Goal: Transaction & Acquisition: Obtain resource

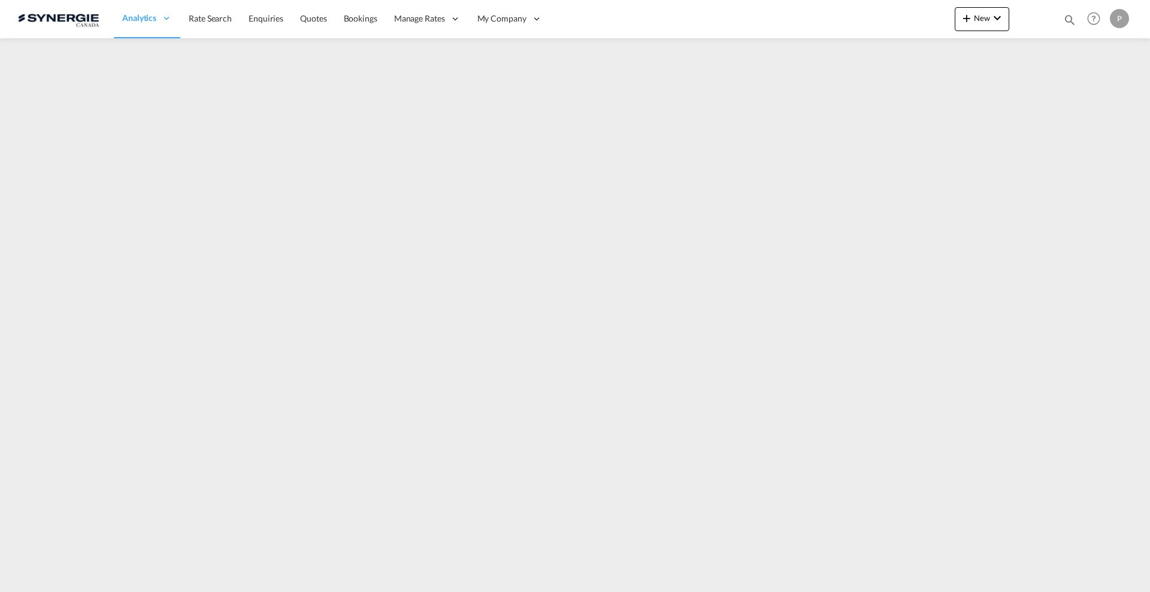
click at [1068, 19] on md-icon "icon-magnify" at bounding box center [1069, 19] width 13 height 13
drag, startPoint x: 868, startPoint y: 14, endPoint x: 872, endPoint y: 26, distance: 12.9
click at [868, 14] on select "Bookings Quotes Enquiries" at bounding box center [878, 20] width 57 height 22
select select "Quotes"
click at [850, 9] on select "Bookings Quotes Enquiries" at bounding box center [878, 20] width 57 height 22
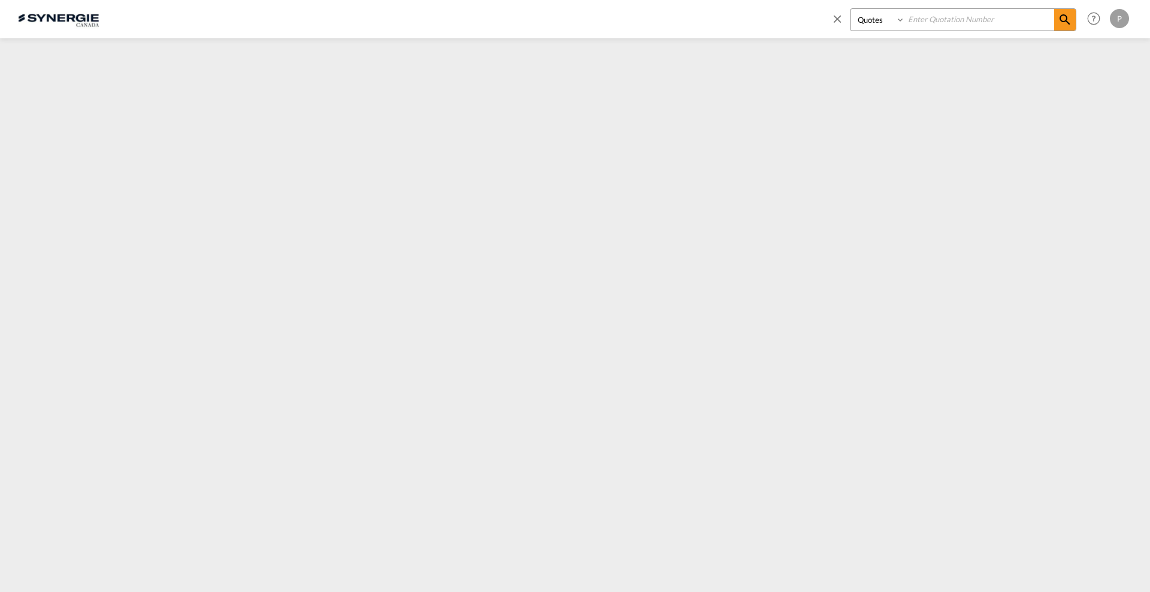
click at [931, 10] on input at bounding box center [979, 19] width 149 height 21
paste input "SYC000014303"
type input "SYC000014303"
click at [1058, 17] on md-icon "icon-magnify" at bounding box center [1064, 20] width 14 height 14
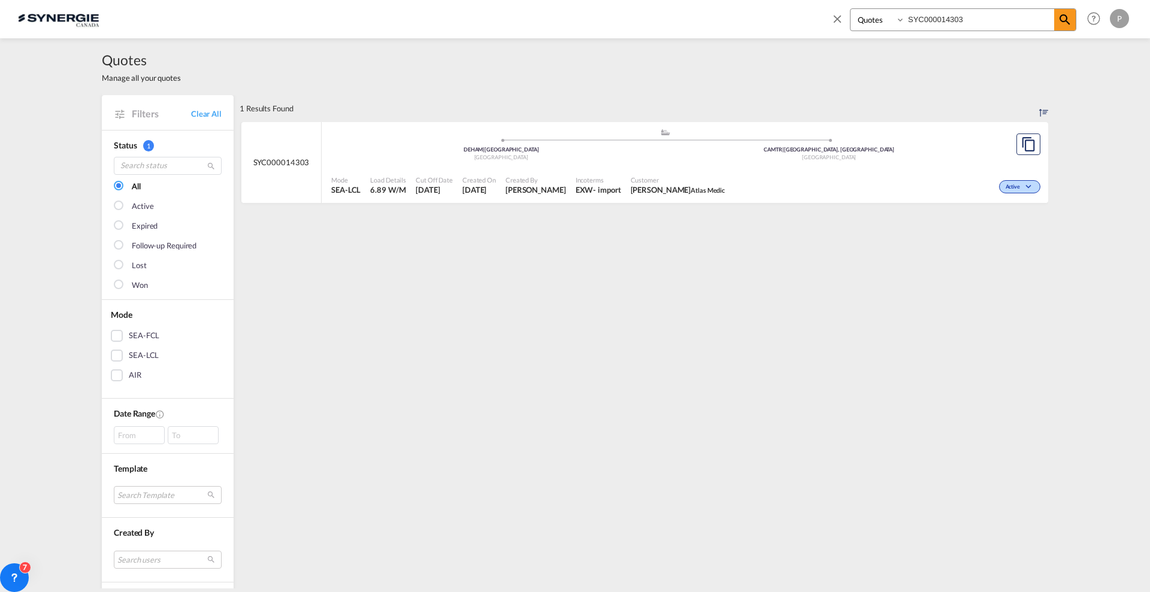
click at [778, 171] on div "Active" at bounding box center [886, 186] width 314 height 30
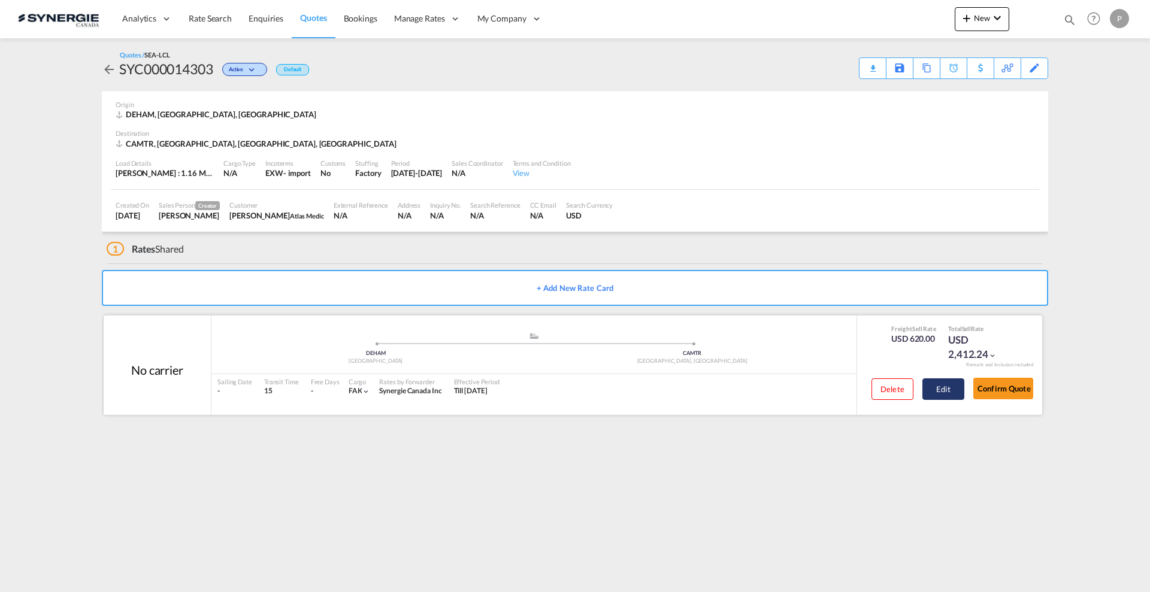
click at [940, 384] on button "Edit" at bounding box center [943, 389] width 42 height 22
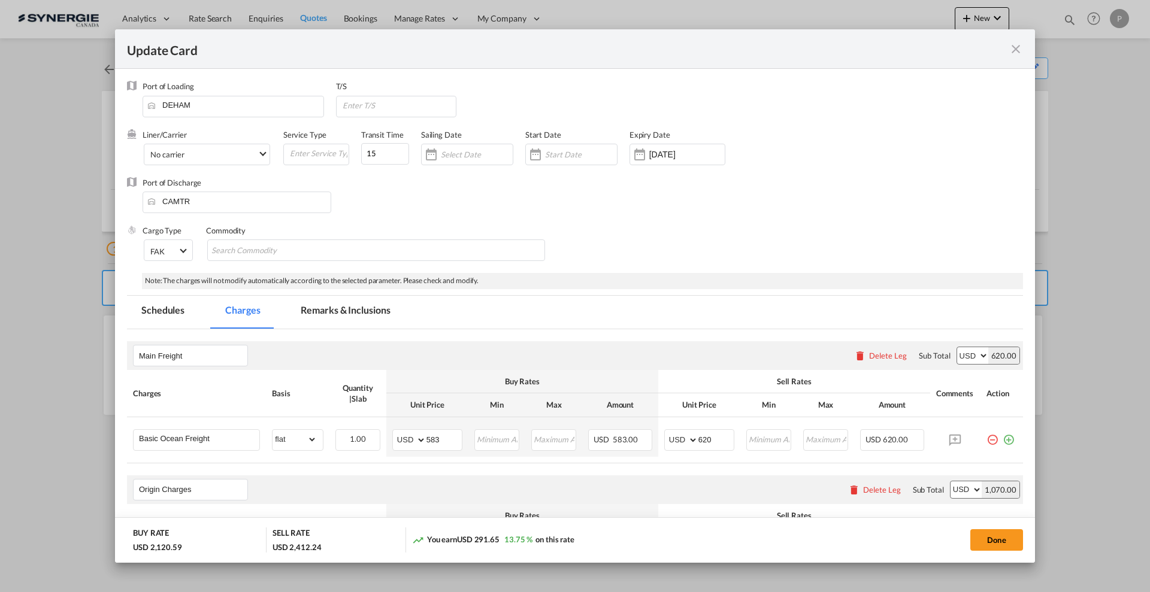
click at [343, 308] on md-tab-item "Remarks & Inclusions" at bounding box center [345, 312] width 118 height 33
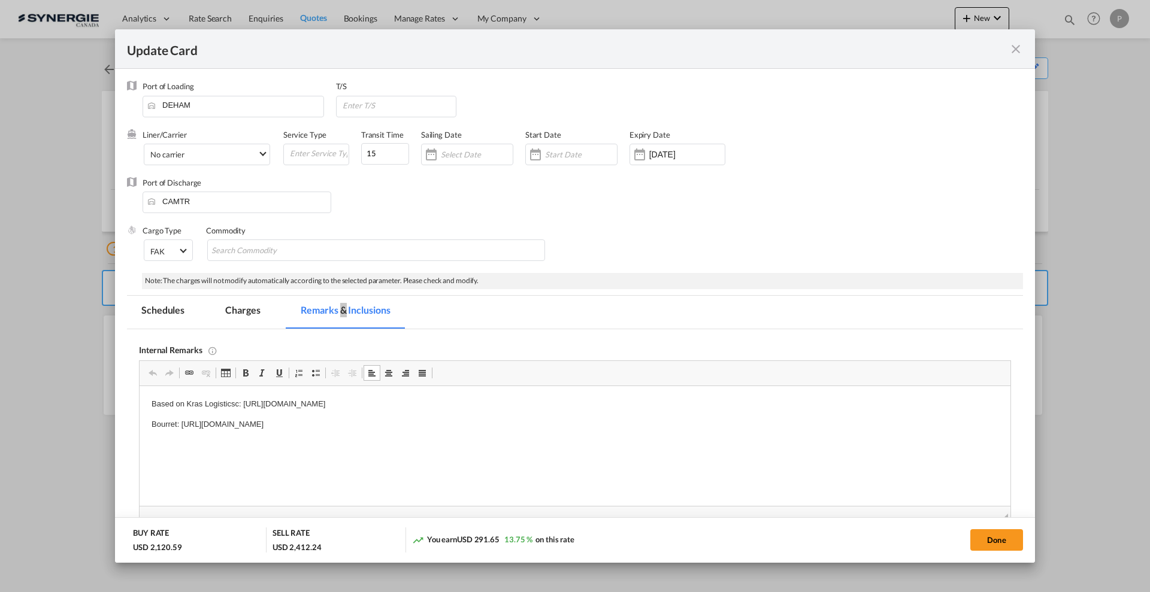
drag, startPoint x: 242, startPoint y: 407, endPoint x: 346, endPoint y: 401, distance: 103.8
click at [245, 403] on html "Based on Kras Logisticsc: https://app.frontapp.com/open/cnv_q8t0z2n?key=Jt9d2yT…" at bounding box center [575, 414] width 871 height 57
click at [182, 423] on p "Bourret: https://app.frontapp.com/open/cnv_q9avpxr?key=8rEk6ozH3J-zArBHNhcBrHog…" at bounding box center [574, 425] width 847 height 13
copy p "https://app.frontapp.com/open/cnv_q9avpxr?key=8rEk6ozH3J-zArBHNhcBrHogiJwR84HV"
click at [1020, 48] on md-icon "icon-close fg-AAA8AD m-0 pointer" at bounding box center [1015, 49] width 14 height 14
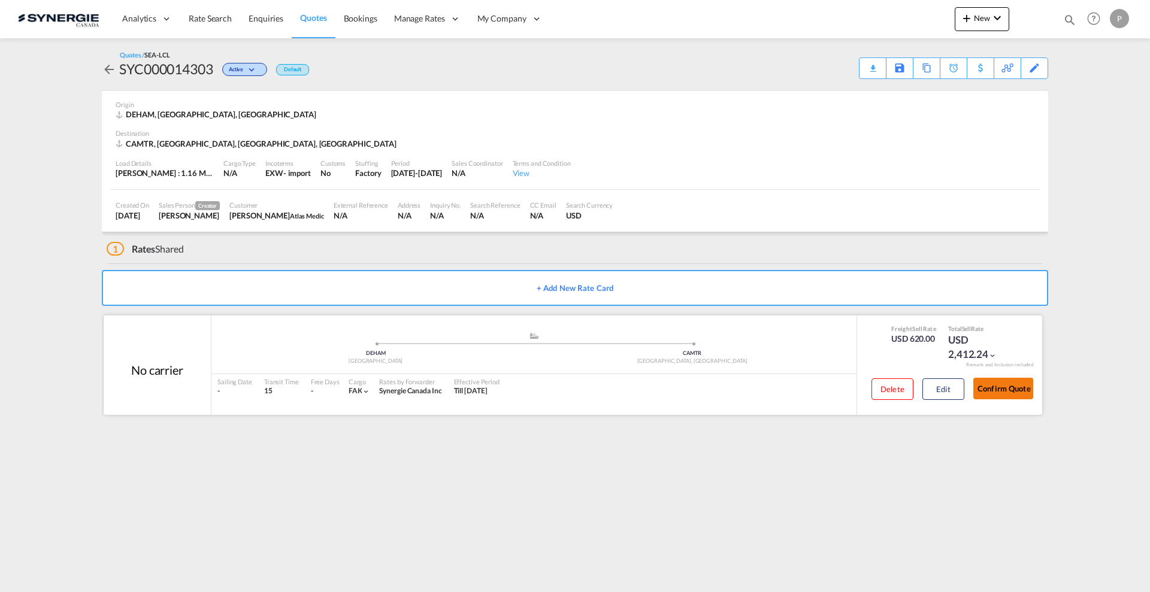
click at [1002, 386] on button "Confirm Quote" at bounding box center [1003, 389] width 60 height 22
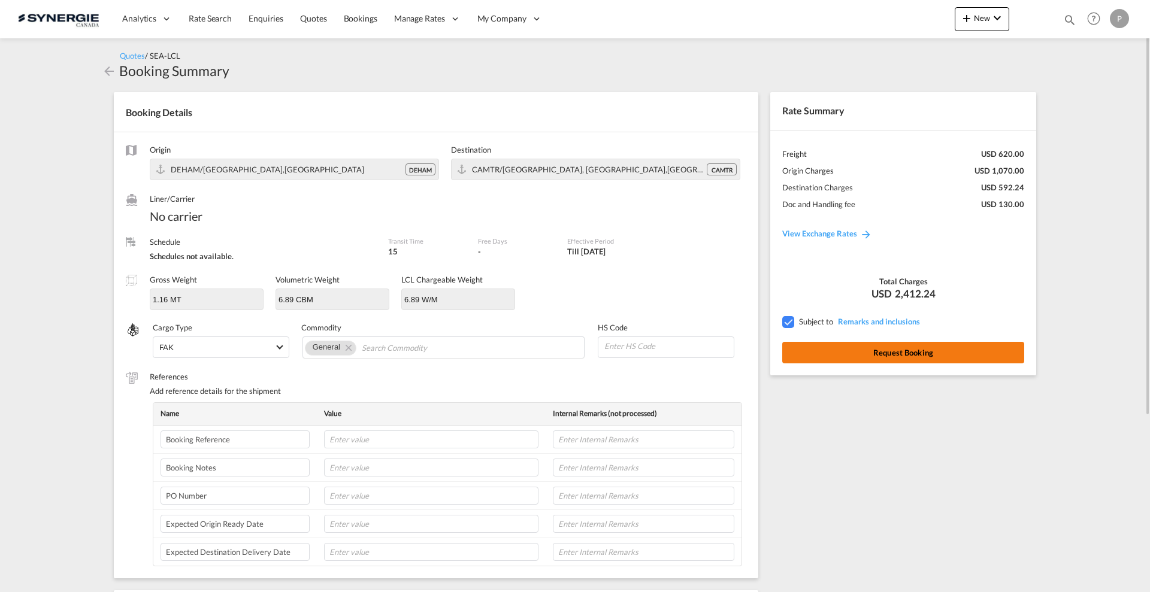
click at [926, 347] on button "Request Booking" at bounding box center [903, 353] width 242 height 22
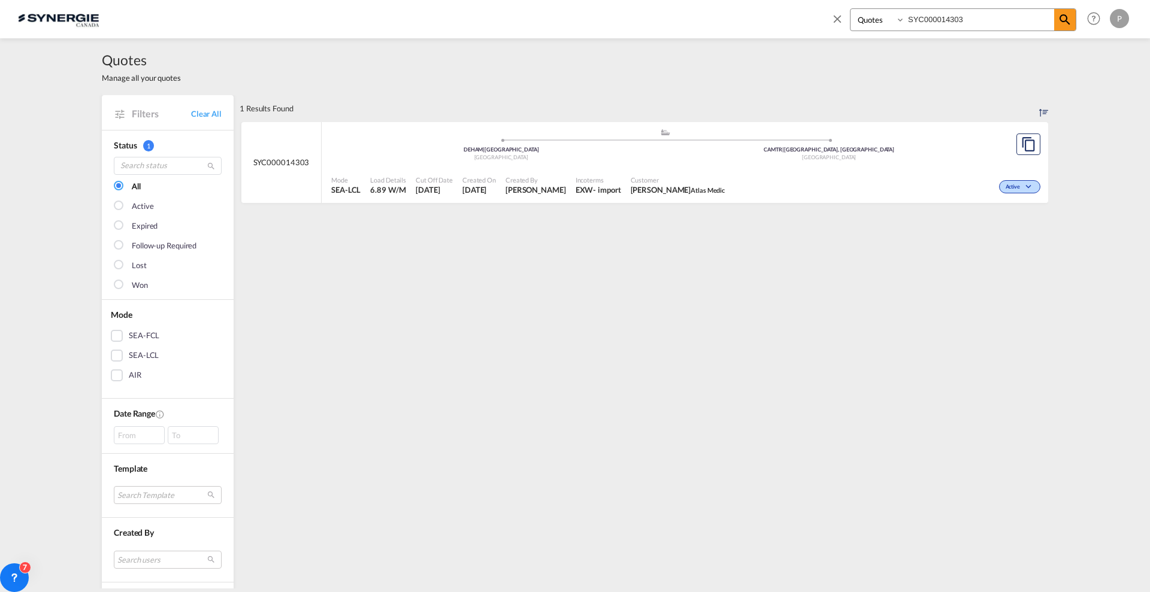
click at [839, 19] on md-icon "icon-close" at bounding box center [837, 18] width 13 height 13
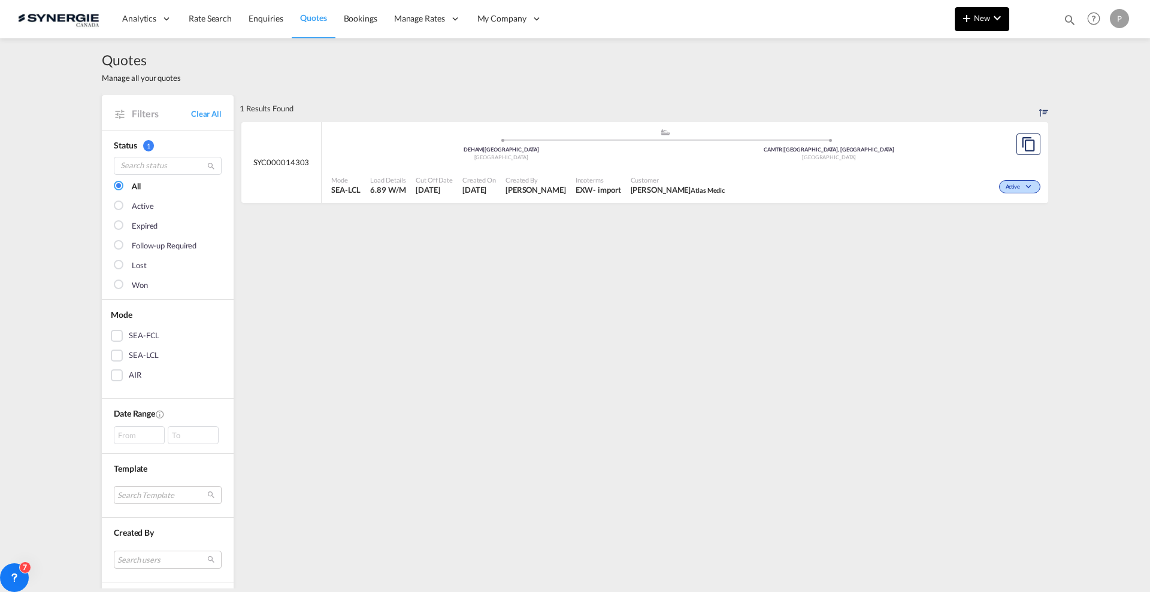
click at [960, 14] on md-icon "icon-plus 400-fg" at bounding box center [966, 18] width 14 height 14
click at [1086, 19] on md-backdrop at bounding box center [575, 296] width 1150 height 592
click at [1074, 21] on md-icon "icon-magnify" at bounding box center [1069, 19] width 13 height 13
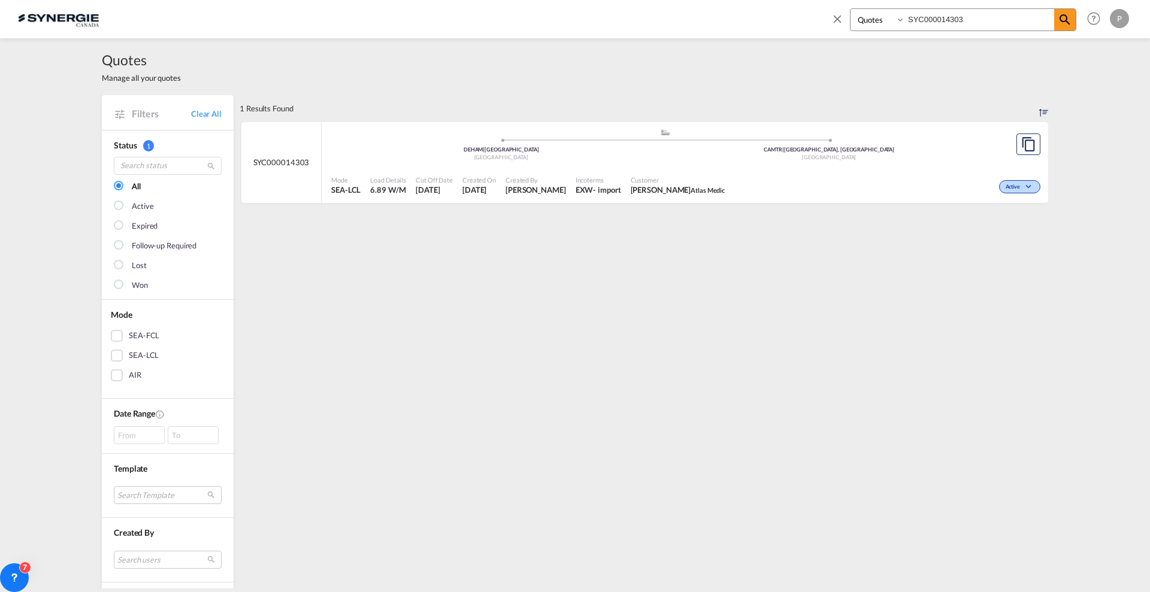
click at [852, 25] on select "Bookings Quotes Enquiries" at bounding box center [878, 20] width 57 height 22
select select "Shipments"
click at [850, 9] on select "Bookings Quotes Enquiries" at bounding box center [878, 20] width 57 height 22
click at [922, 19] on input "SYC000014303" at bounding box center [979, 19] width 149 height 21
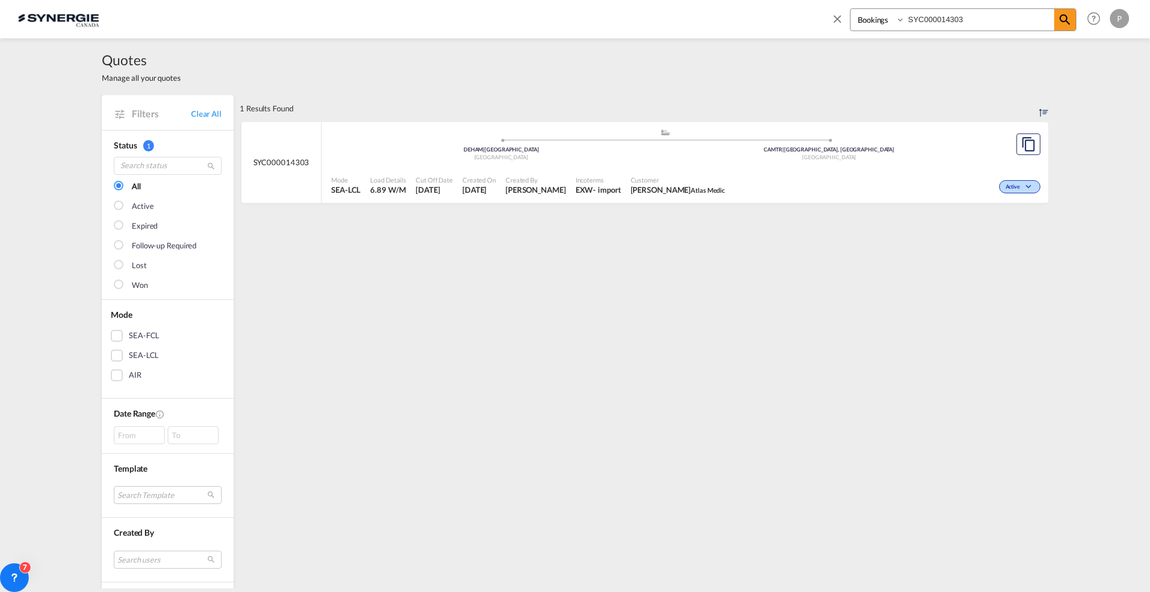
paste input "2459"
type input "SYC002459"
click at [1058, 14] on md-icon "icon-magnify" at bounding box center [1064, 20] width 14 height 14
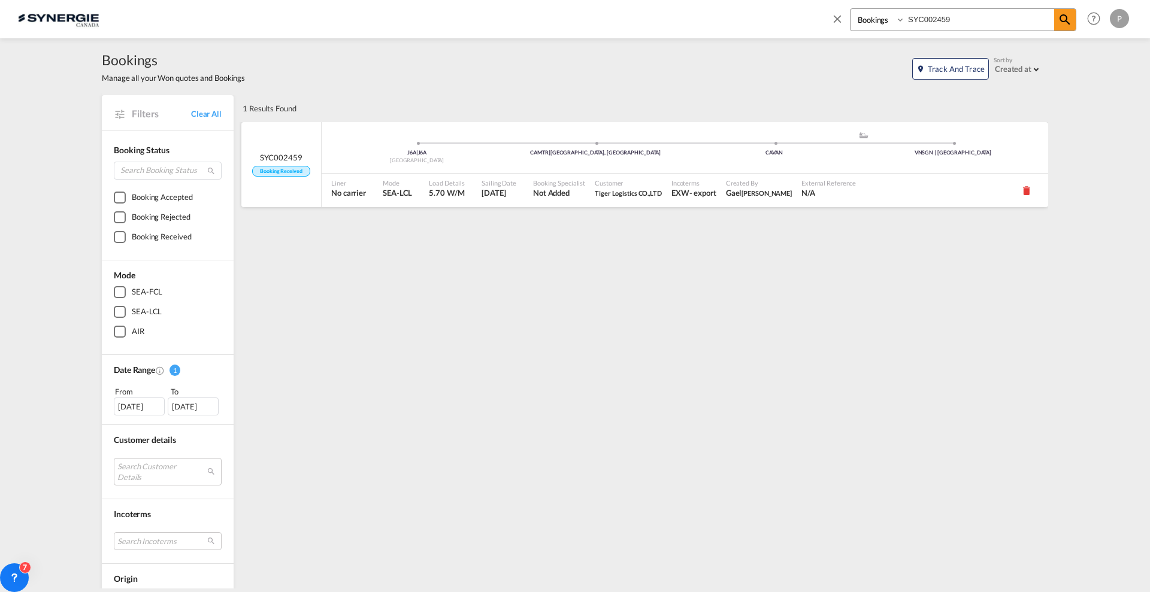
click at [477, 186] on div "Sailing Date 7 Jul 2025" at bounding box center [502, 191] width 51 height 34
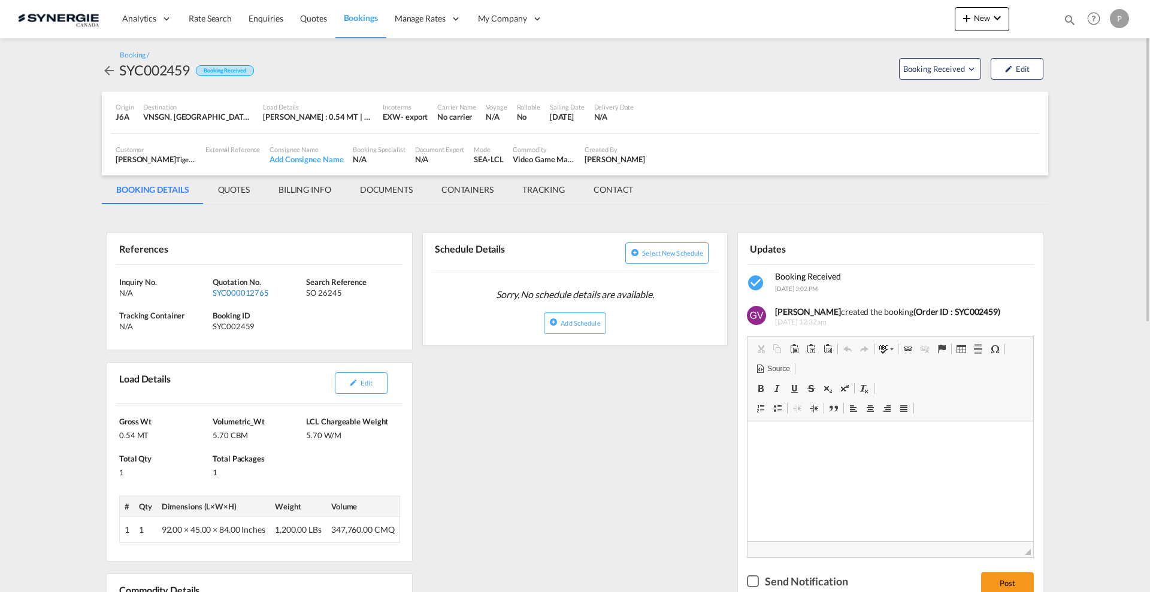
click at [223, 293] on div "SYC000012765" at bounding box center [258, 292] width 90 height 11
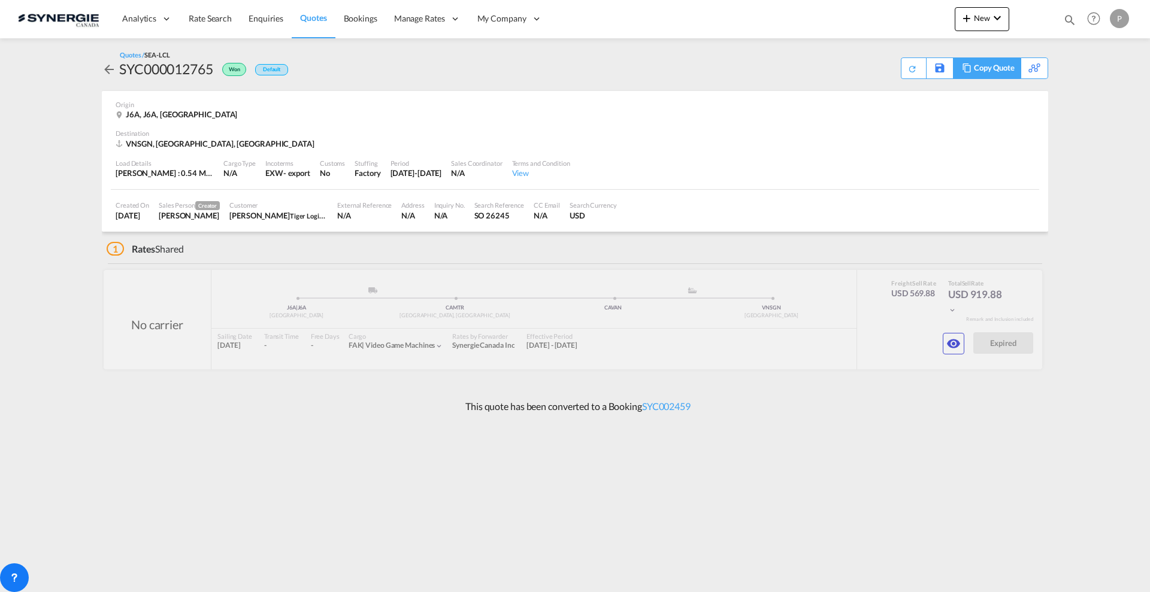
click at [1009, 71] on div "Copy Quote" at bounding box center [987, 68] width 68 height 22
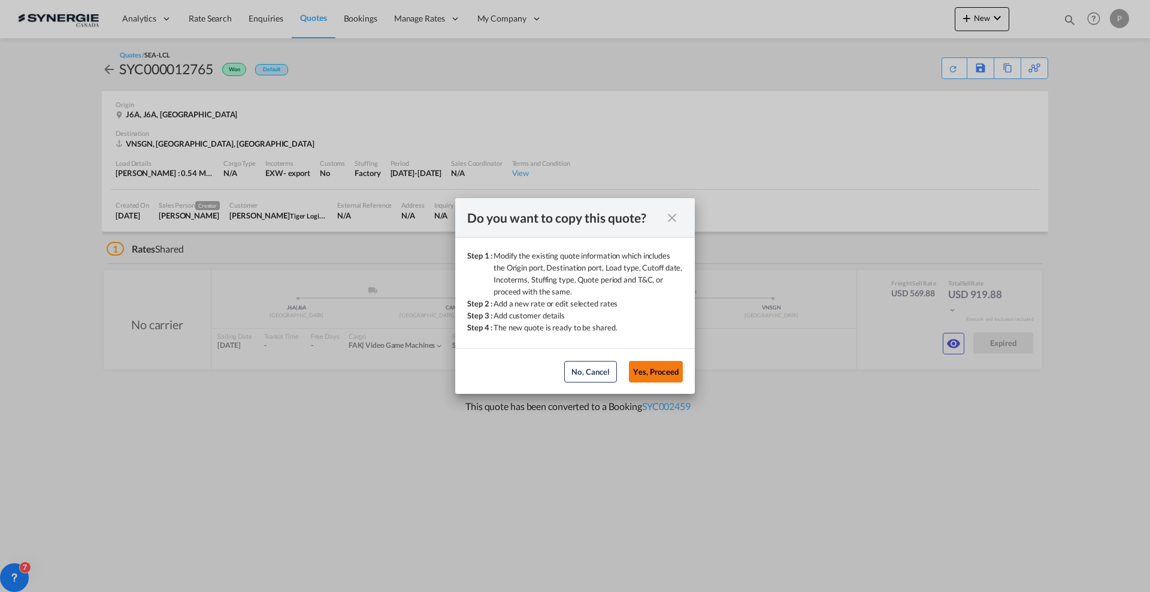
click at [650, 371] on button "Yes, Proceed" at bounding box center [656, 372] width 54 height 22
